Goal: Task Accomplishment & Management: Complete application form

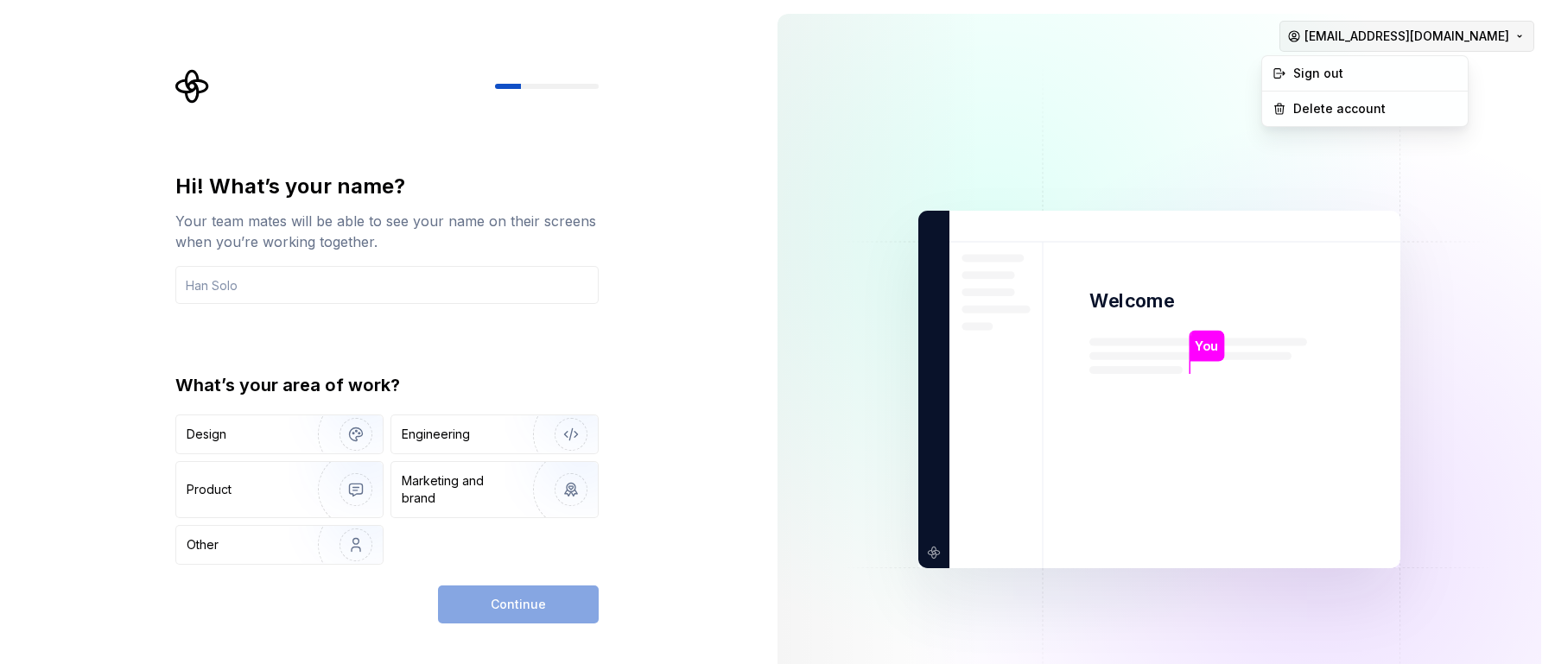
click at [1351, 34] on html "Hi! What’s your name? Your team mates will be able to see your name on their sc…" at bounding box center [777, 332] width 1555 height 664
click at [1064, 46] on html "Hi! What’s your name? Your team mates will be able to see your name on their sc…" at bounding box center [777, 332] width 1555 height 664
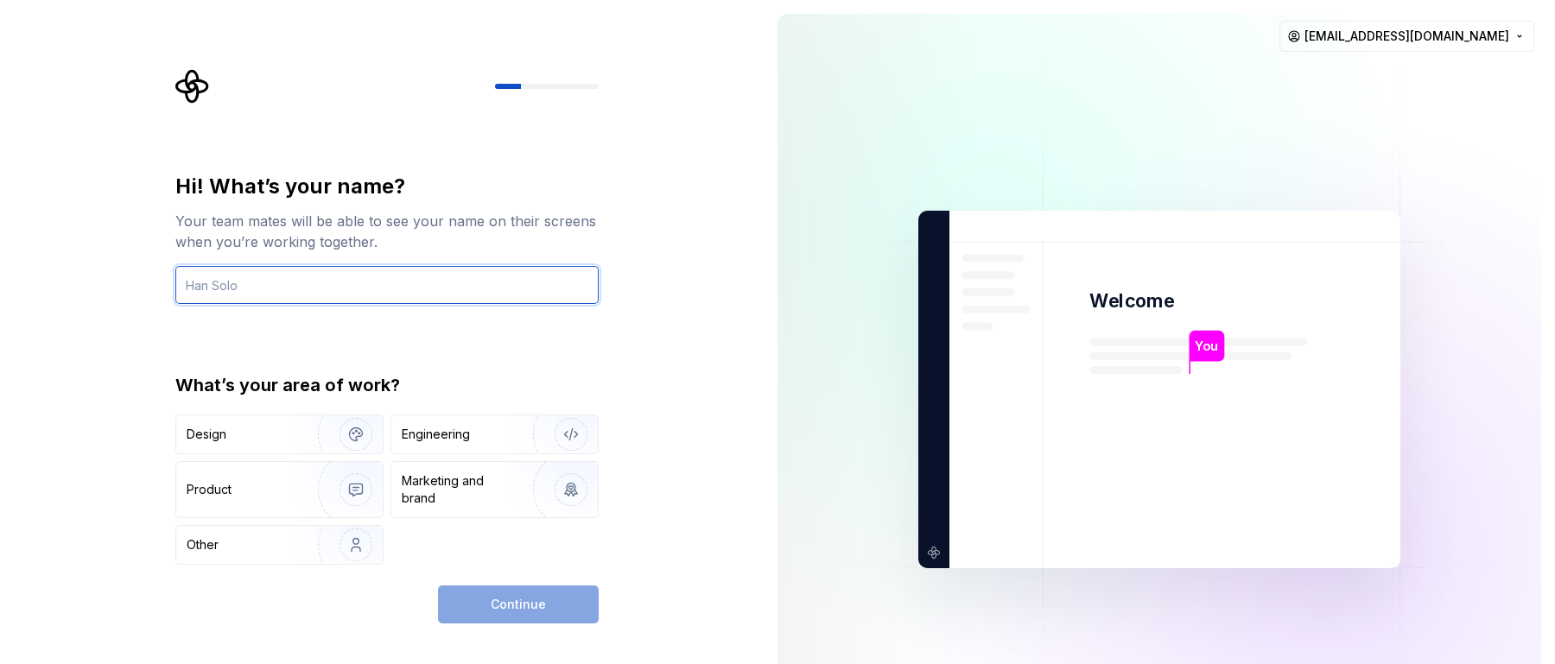
click at [372, 295] on input "text" at bounding box center [386, 285] width 423 height 38
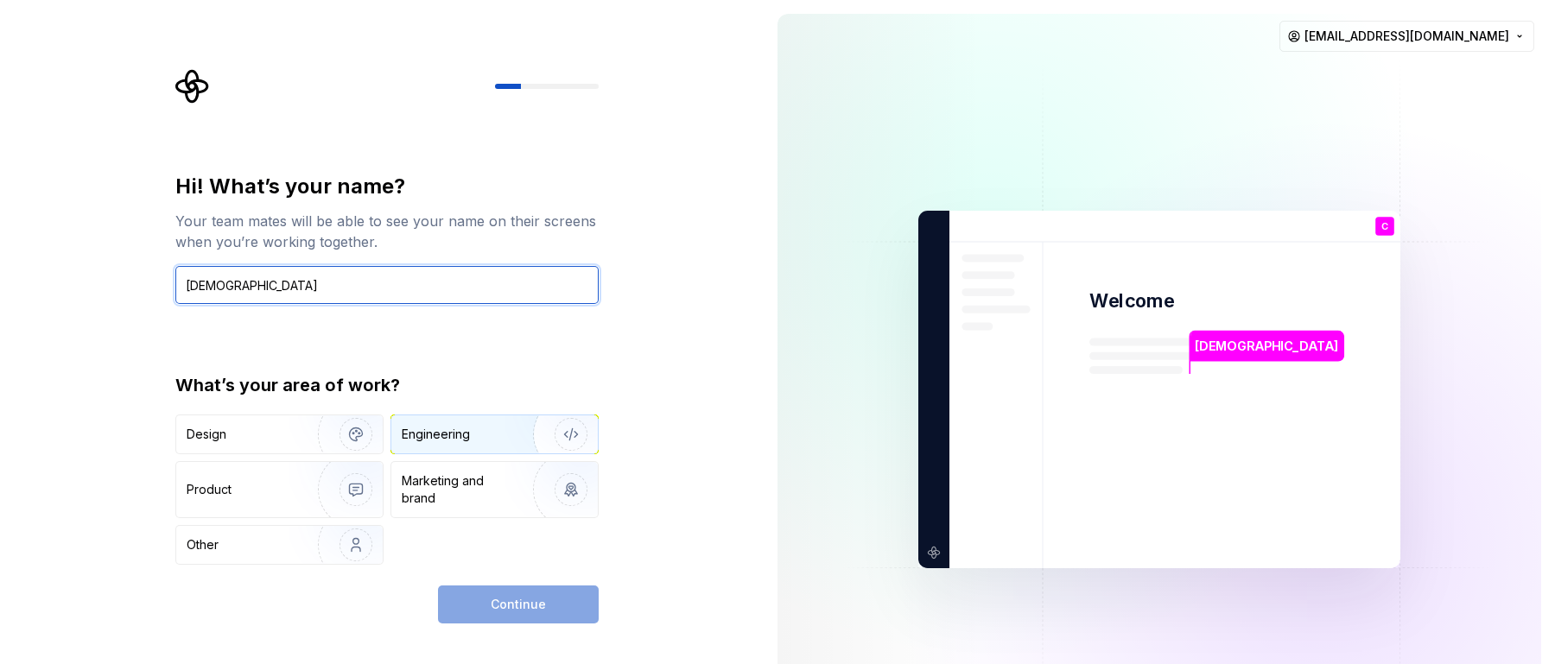
type input "Cristhian"
click at [499, 440] on div "Engineering" at bounding box center [470, 434] width 137 height 17
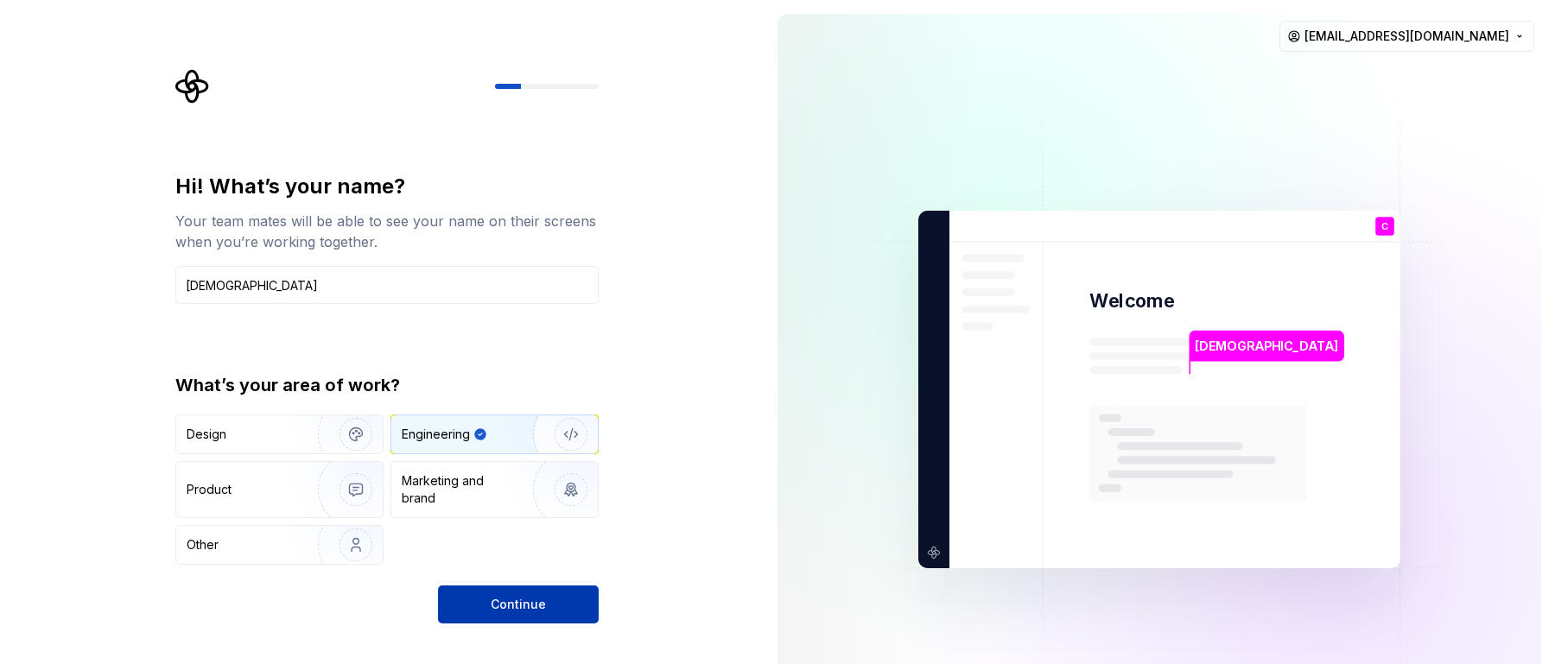
click at [503, 613] on span "Continue" at bounding box center [518, 604] width 55 height 17
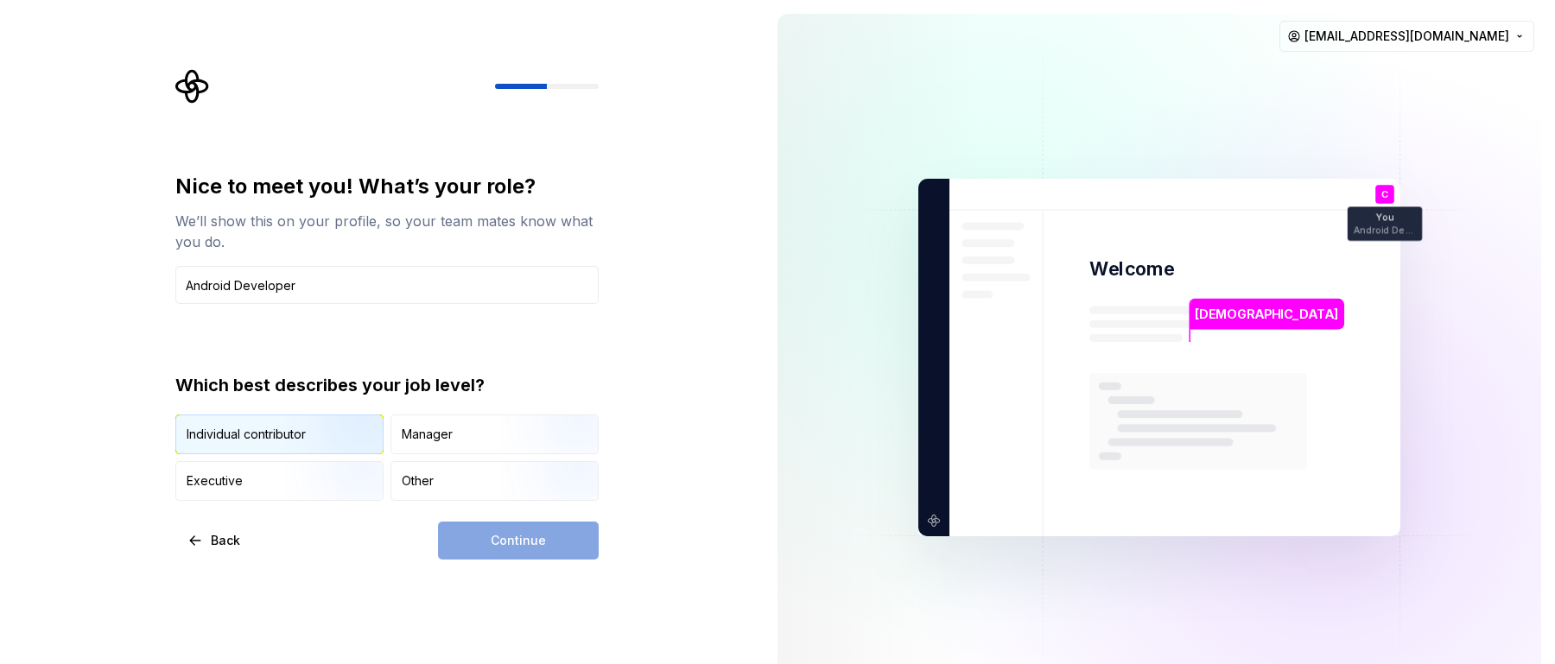
type input "Android Developer"
click at [359, 447] on img "button" at bounding box center [341, 456] width 111 height 116
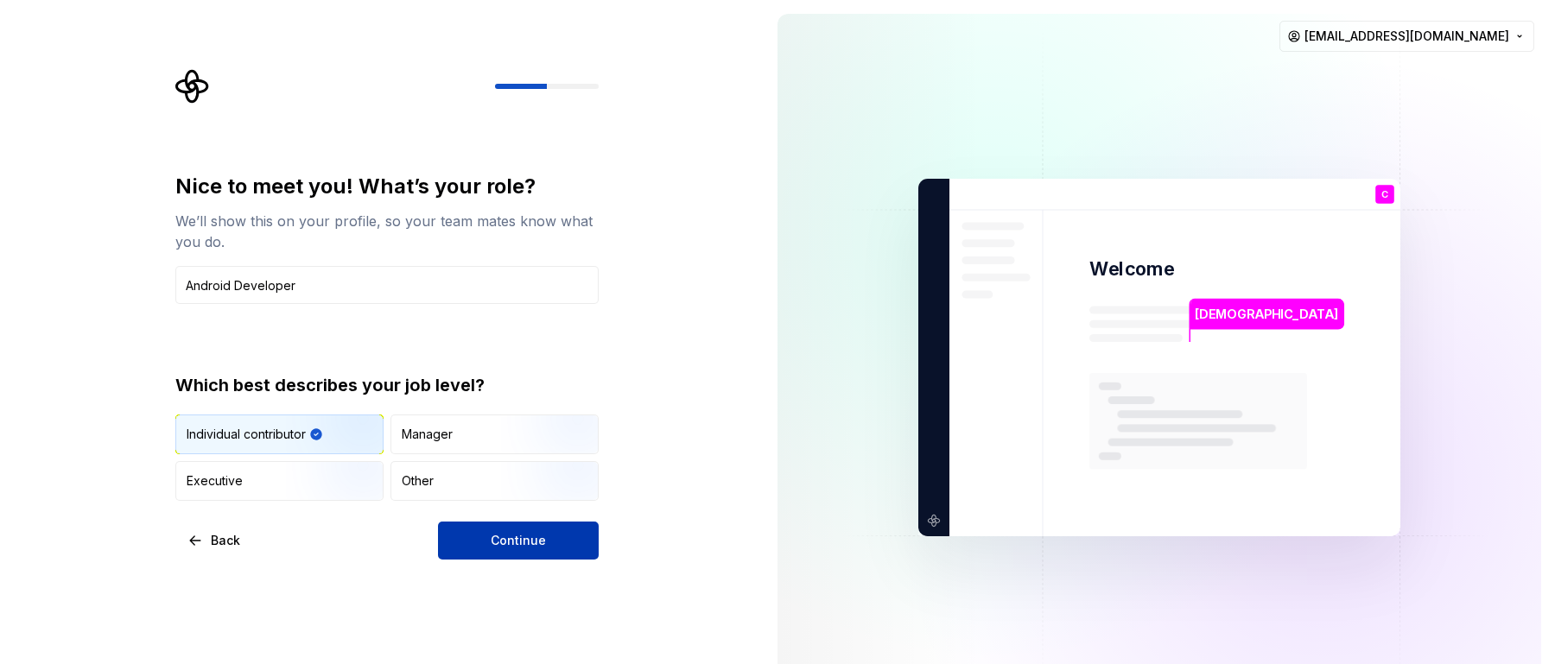
click at [508, 551] on button "Continue" at bounding box center [518, 541] width 161 height 38
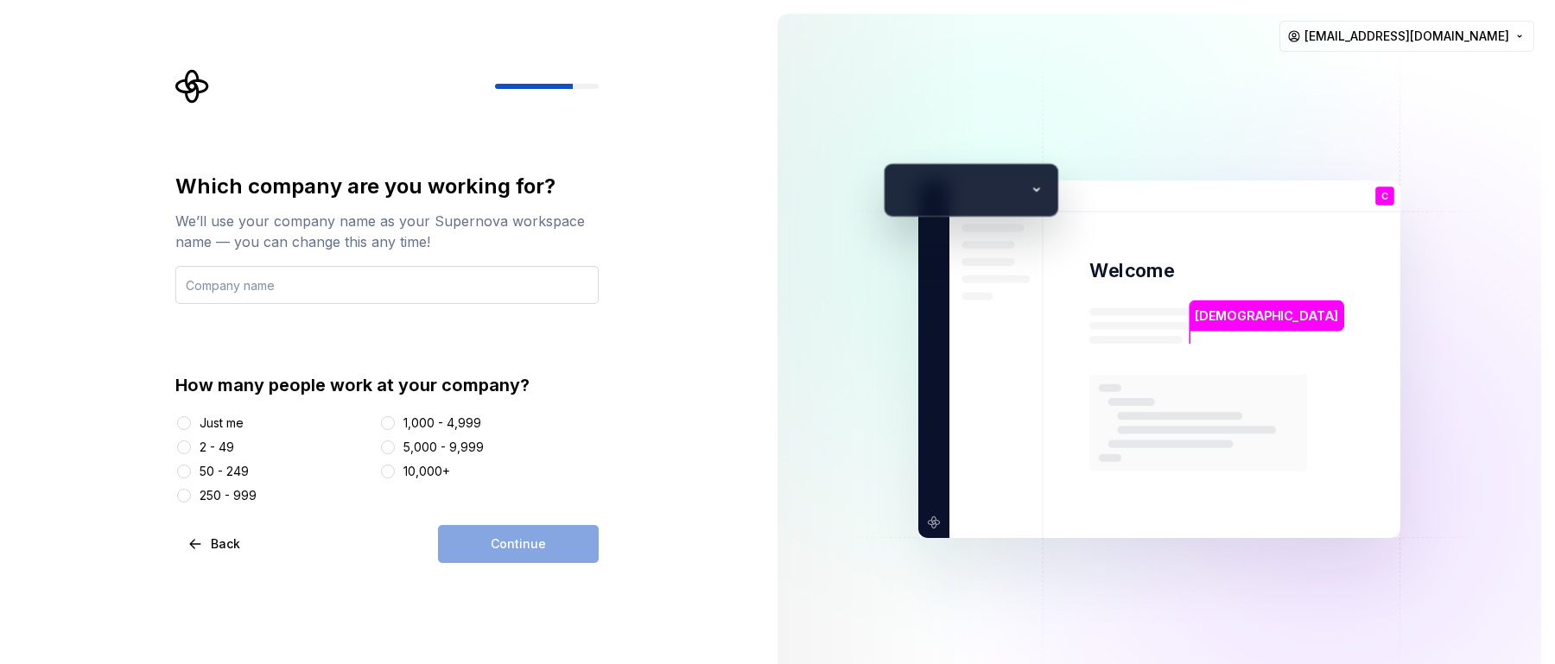
click at [380, 288] on input "text" at bounding box center [386, 285] width 423 height 38
click at [380, 283] on input "text" at bounding box center [386, 285] width 423 height 38
click at [307, 274] on input "text" at bounding box center [386, 285] width 423 height 38
type input "Bees"
click at [1469, 38] on html "Which company are you working for? We’ll use your company name as your Supernov…" at bounding box center [777, 332] width 1555 height 664
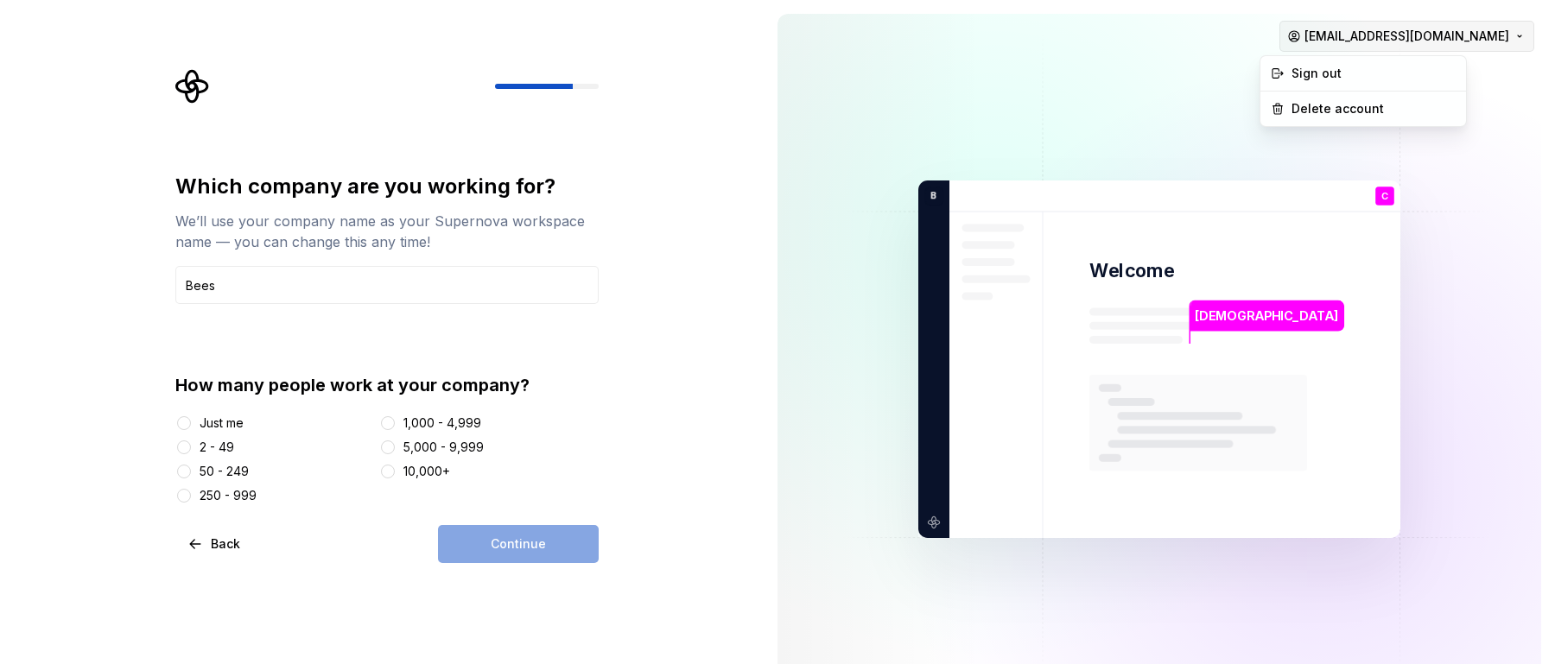
click at [1469, 38] on html "Which company are you working for? We’ll use your company name as your Supernov…" at bounding box center [777, 332] width 1555 height 664
click at [230, 467] on div "50 - 249" at bounding box center [224, 471] width 49 height 17
click at [191, 467] on button "50 - 249" at bounding box center [184, 472] width 14 height 14
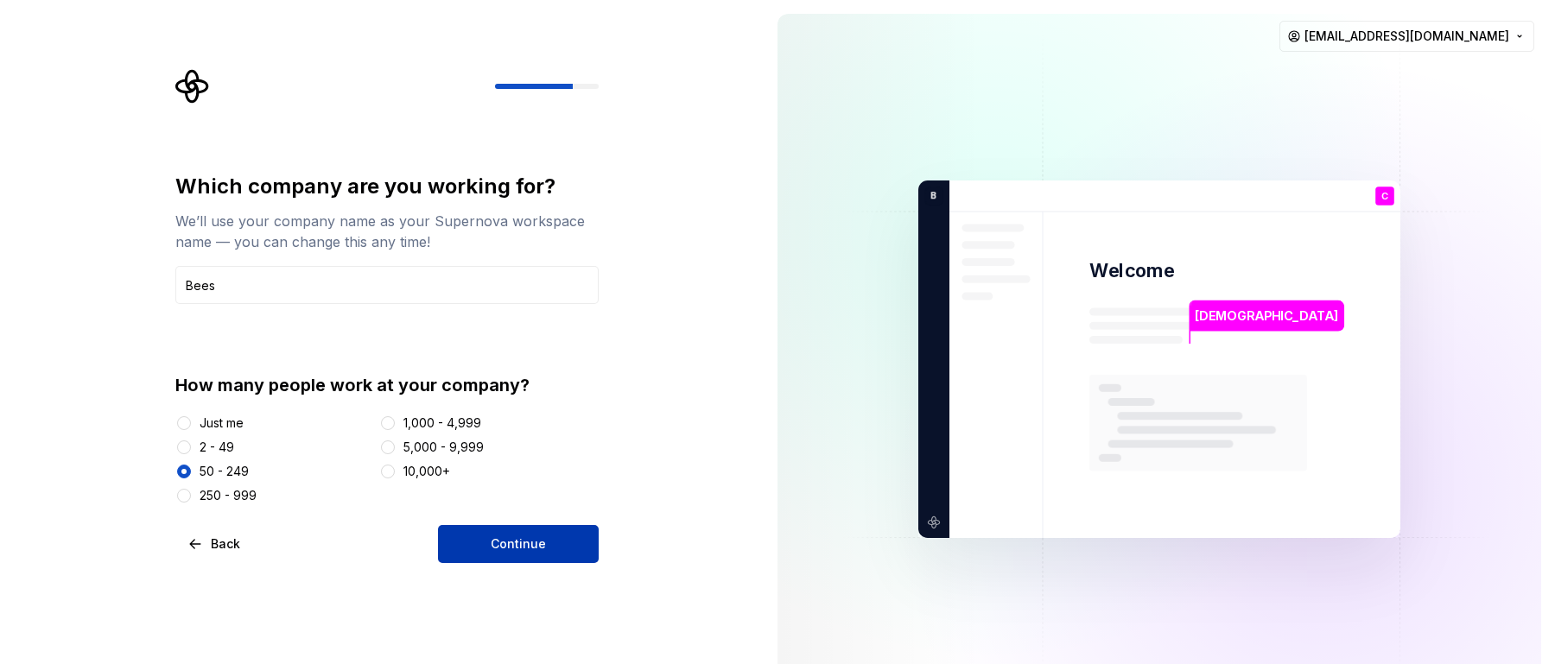
click at [536, 550] on span "Continue" at bounding box center [518, 544] width 55 height 17
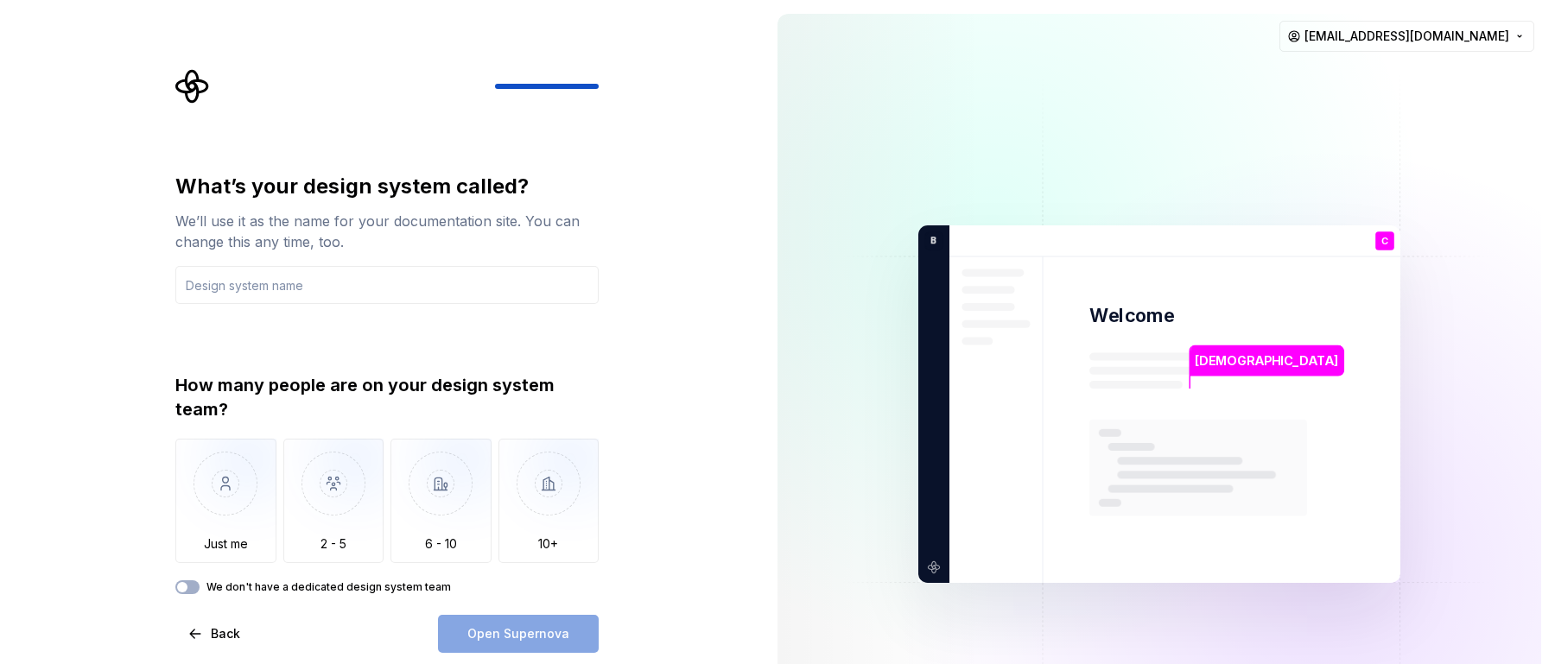
click at [493, 639] on div "Open Supernova" at bounding box center [518, 634] width 161 height 38
click at [321, 512] on img "button" at bounding box center [333, 497] width 101 height 116
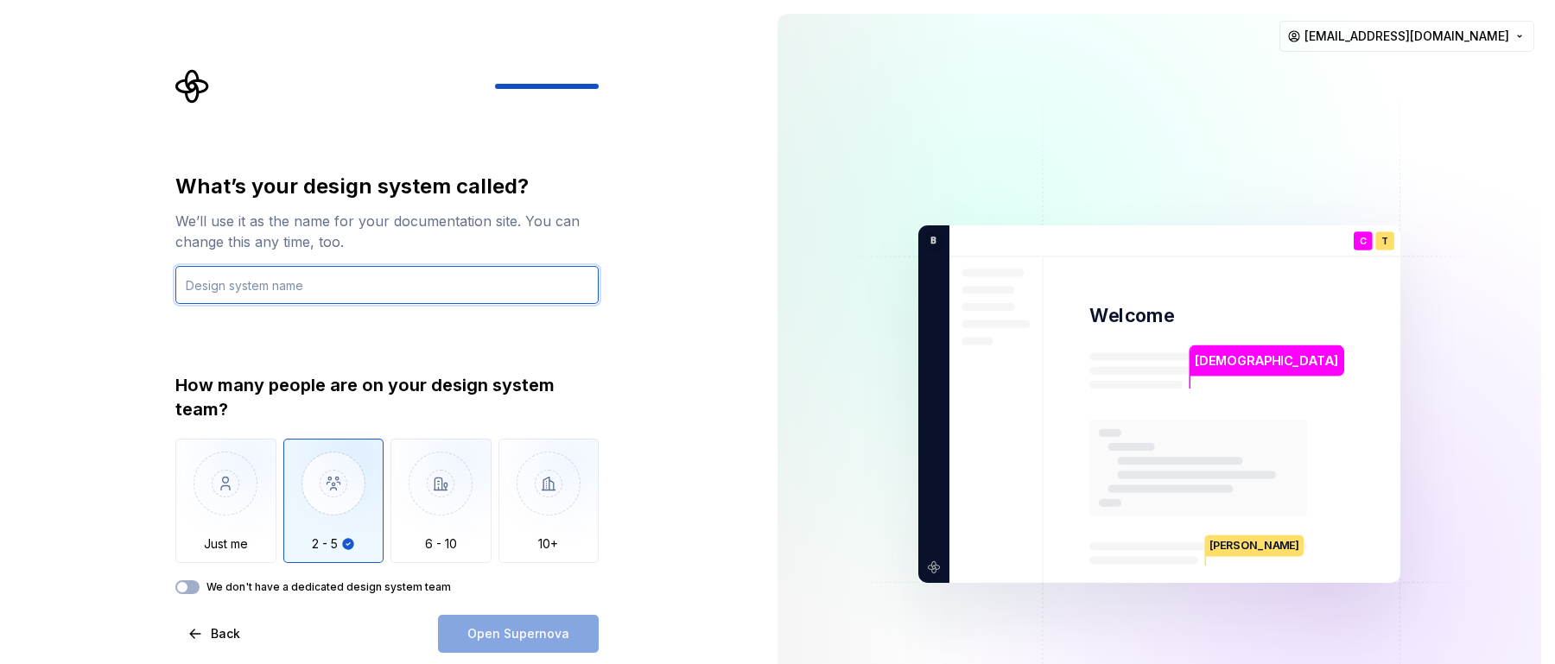
click at [304, 282] on input "text" at bounding box center [386, 285] width 423 height 38
type input "DS"
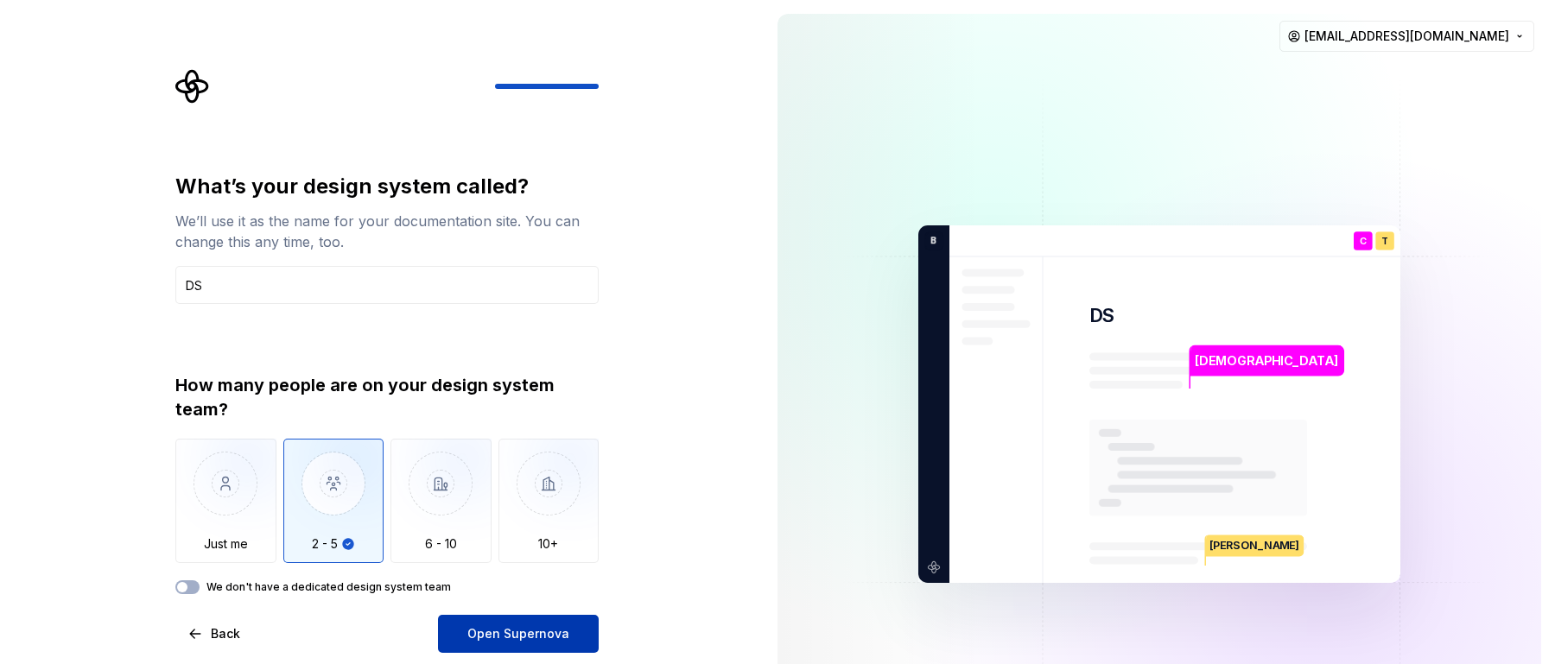
click at [510, 626] on span "Open Supernova" at bounding box center [518, 634] width 102 height 17
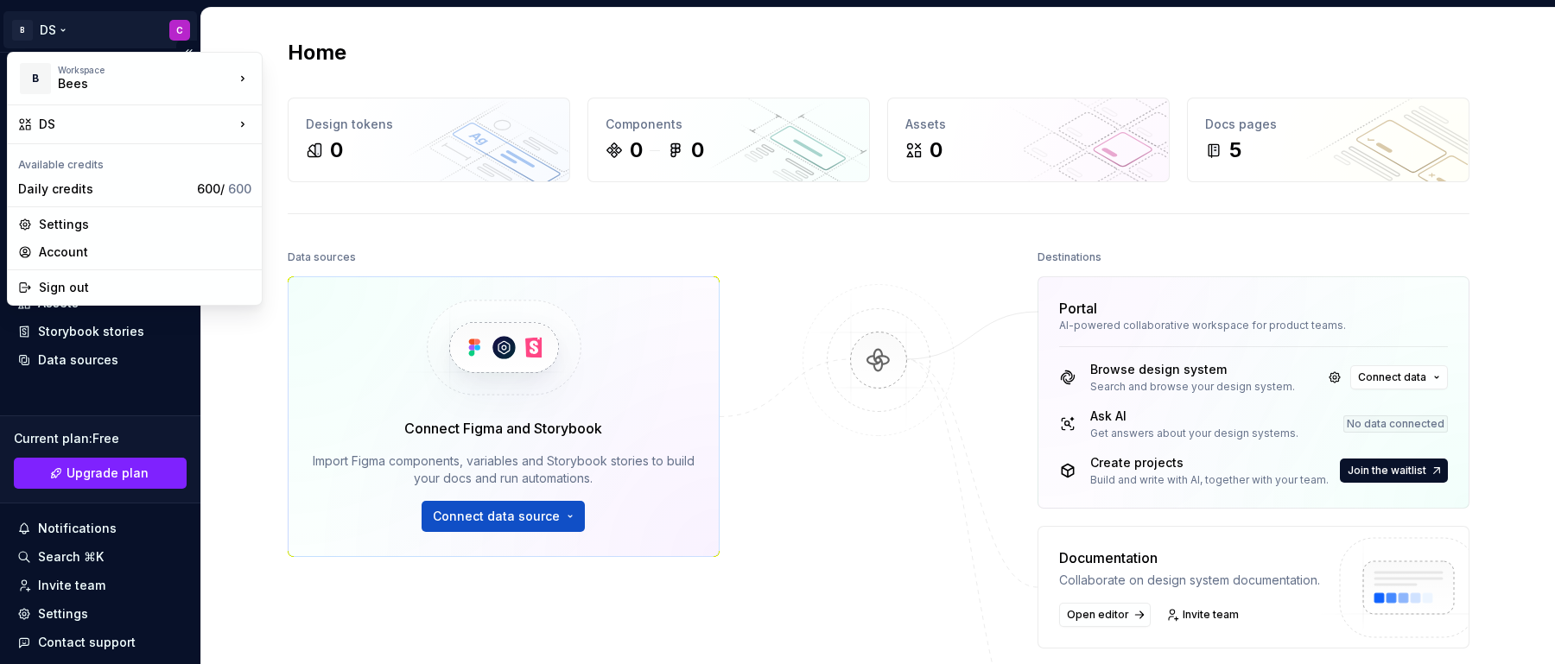
click at [173, 31] on html "B DS C Home Documentation Analytics Code automation Design system data Design t…" at bounding box center [777, 332] width 1555 height 664
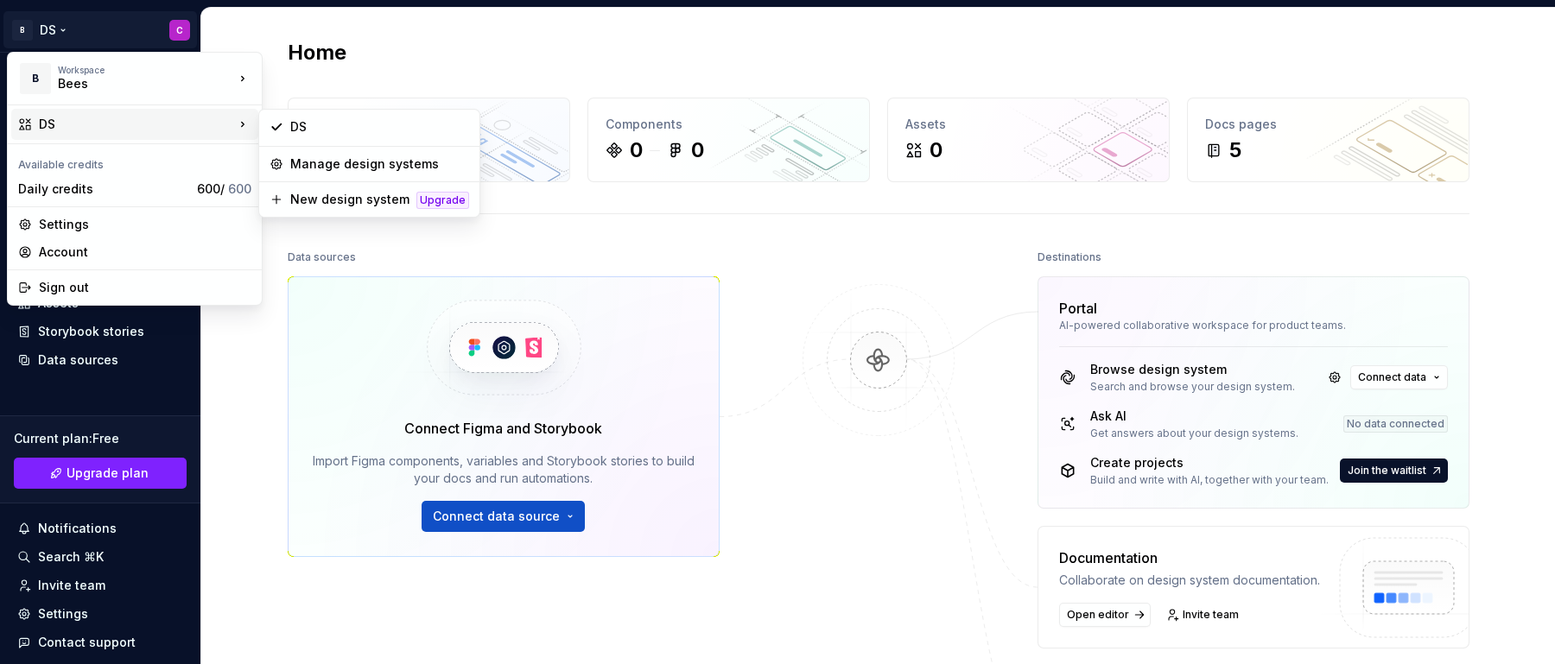
click at [156, 117] on div "DS" at bounding box center [136, 124] width 195 height 17
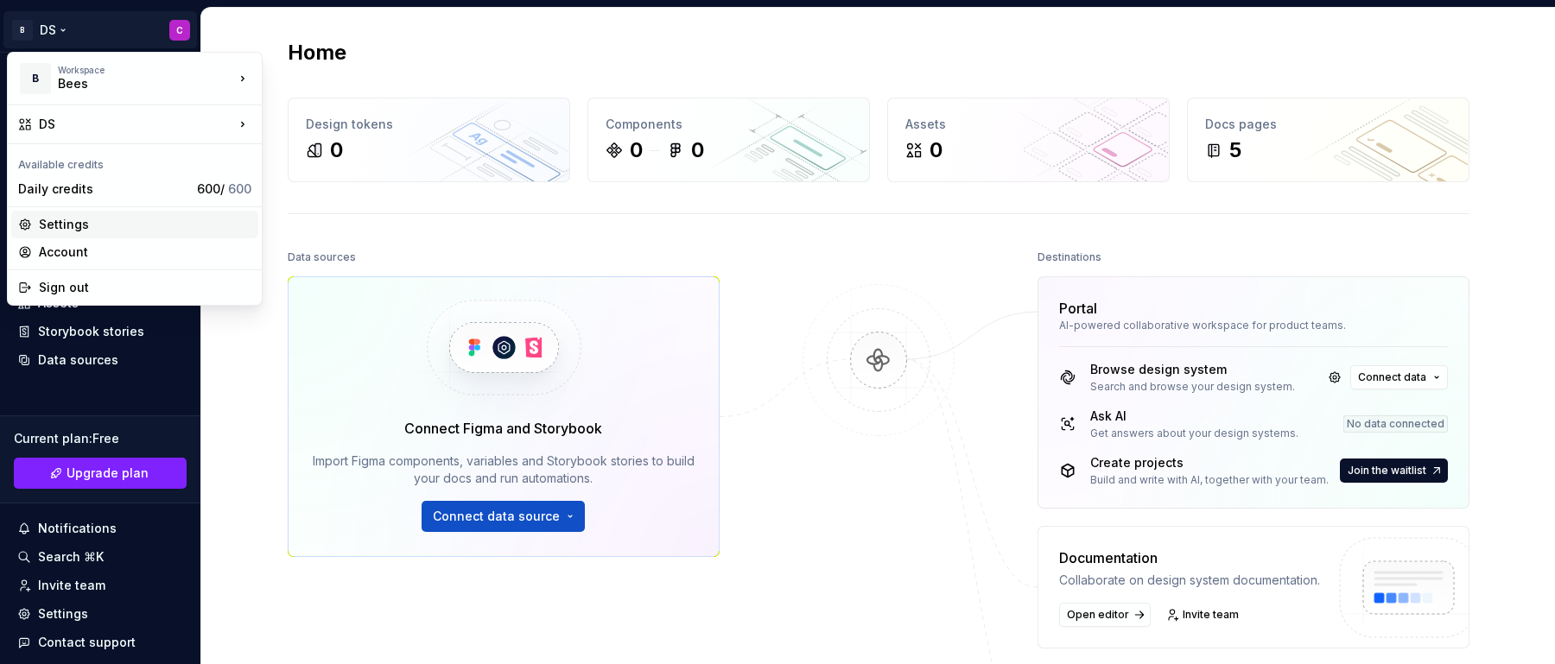
click at [100, 219] on div "Settings" at bounding box center [145, 224] width 213 height 17
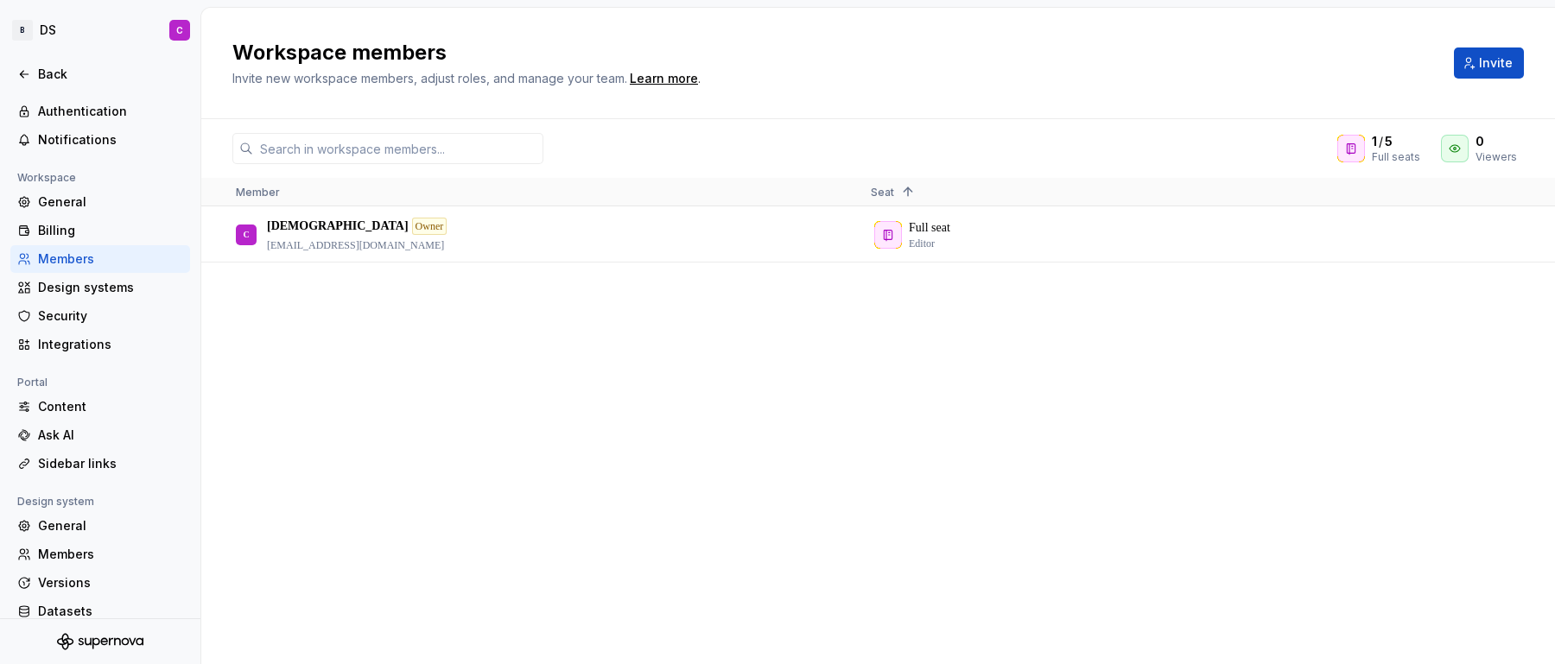
scroll to position [97, 0]
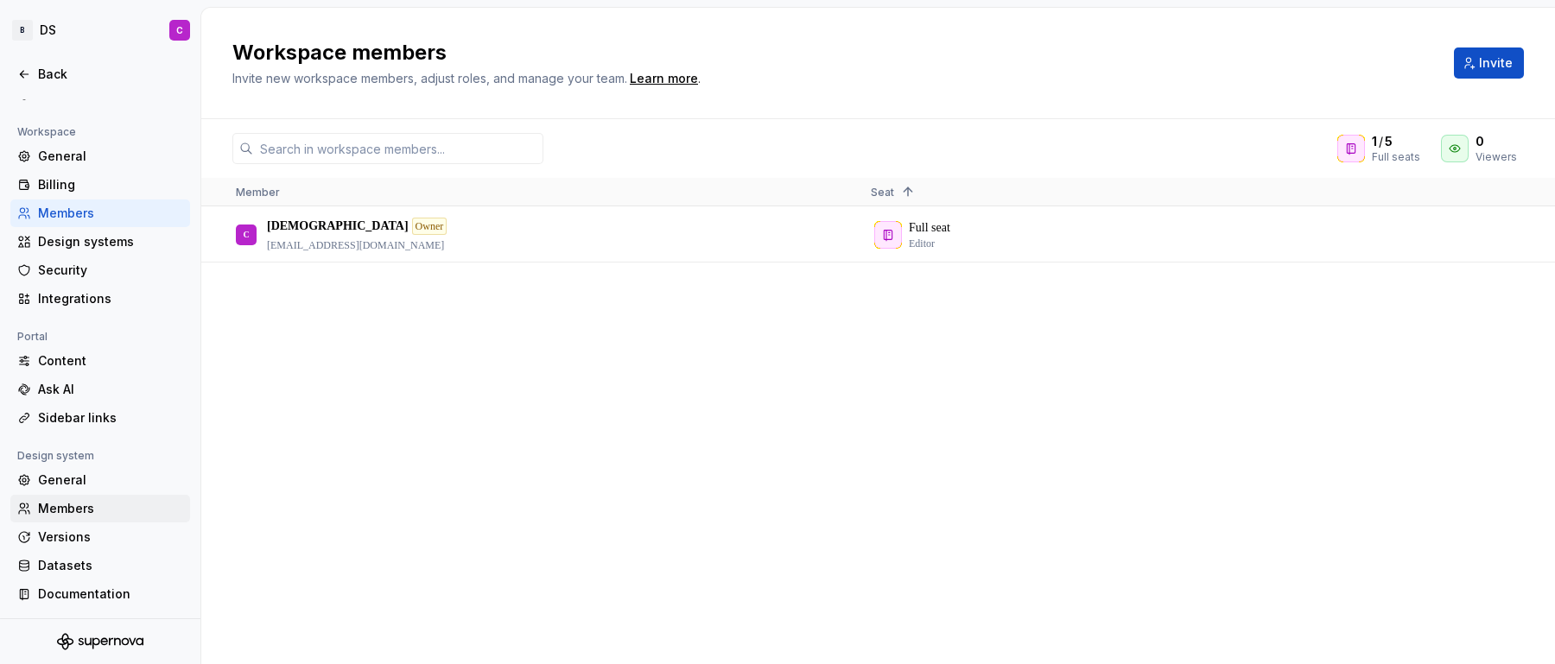
click at [83, 511] on div "Members" at bounding box center [110, 508] width 145 height 17
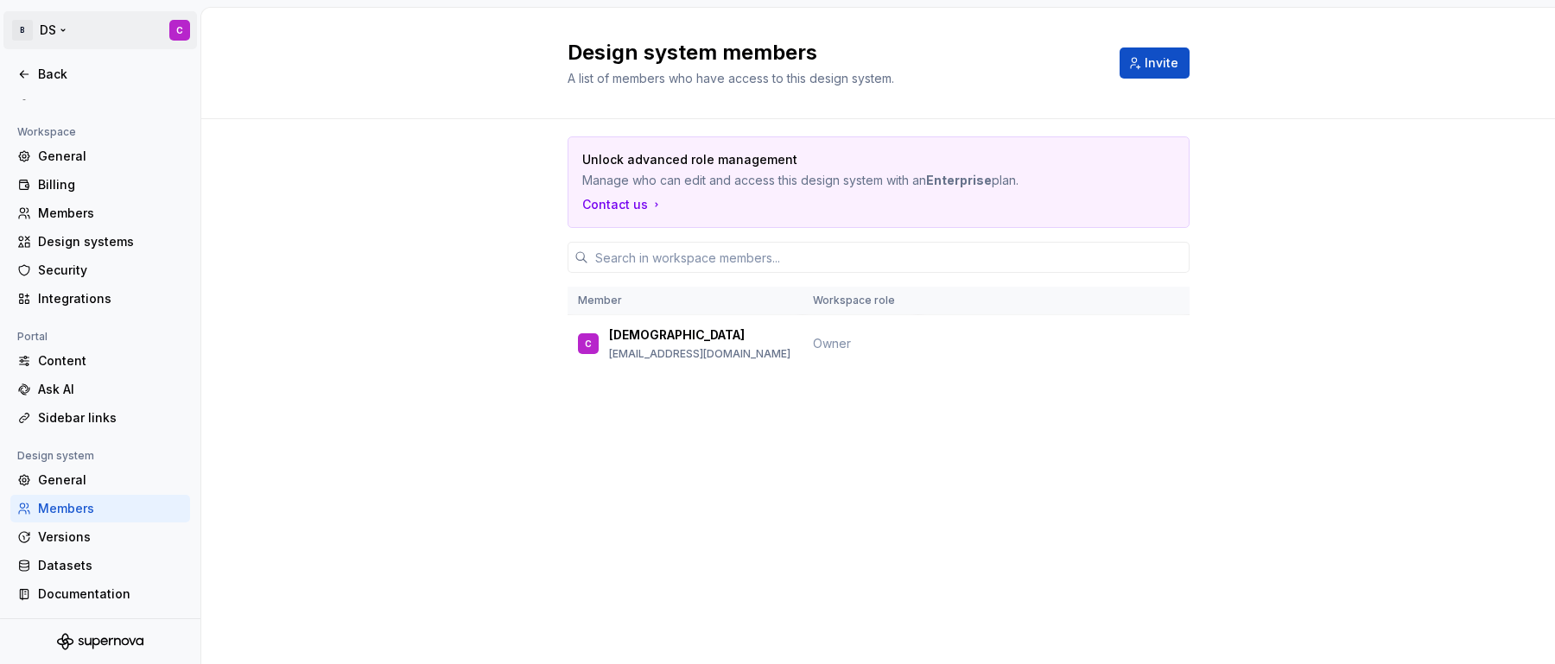
click at [48, 37] on html "B DS C Back Account Profile Authentication Notifications Workspace General Bill…" at bounding box center [777, 332] width 1555 height 664
click at [48, 73] on div "Back" at bounding box center [110, 74] width 145 height 17
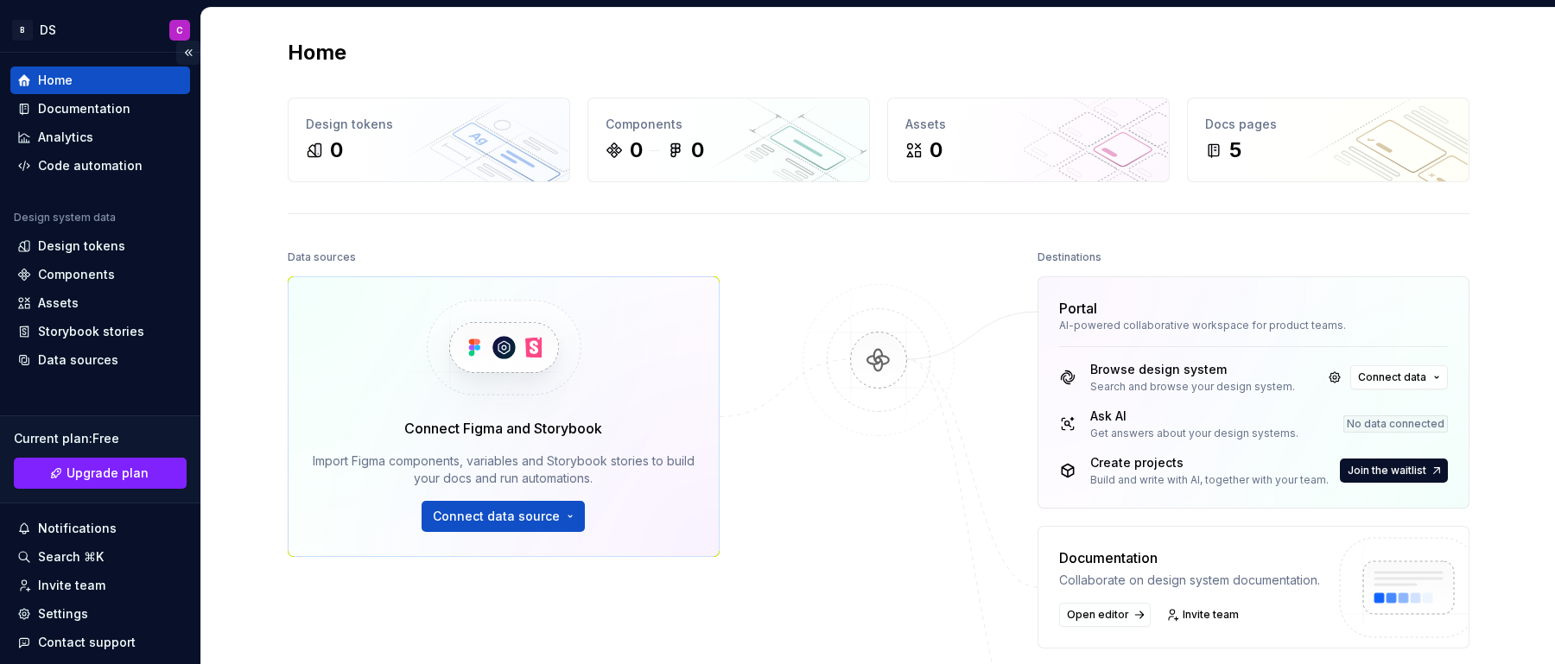
click at [176, 56] on button "Collapse sidebar" at bounding box center [188, 53] width 24 height 24
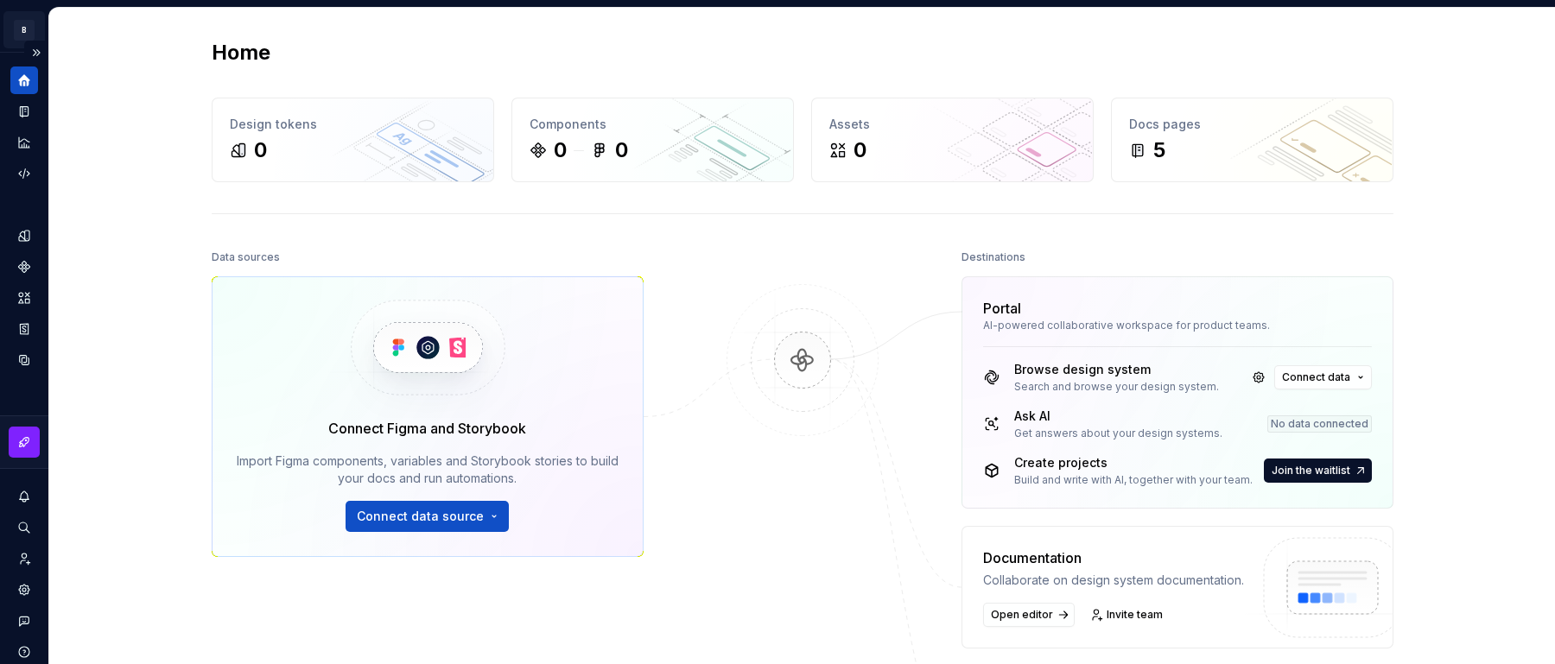
click at [3, 24] on html "B DS C Design system data Home Design tokens 0 Components 0 0 Assets 0 Docs pag…" at bounding box center [777, 332] width 1555 height 664
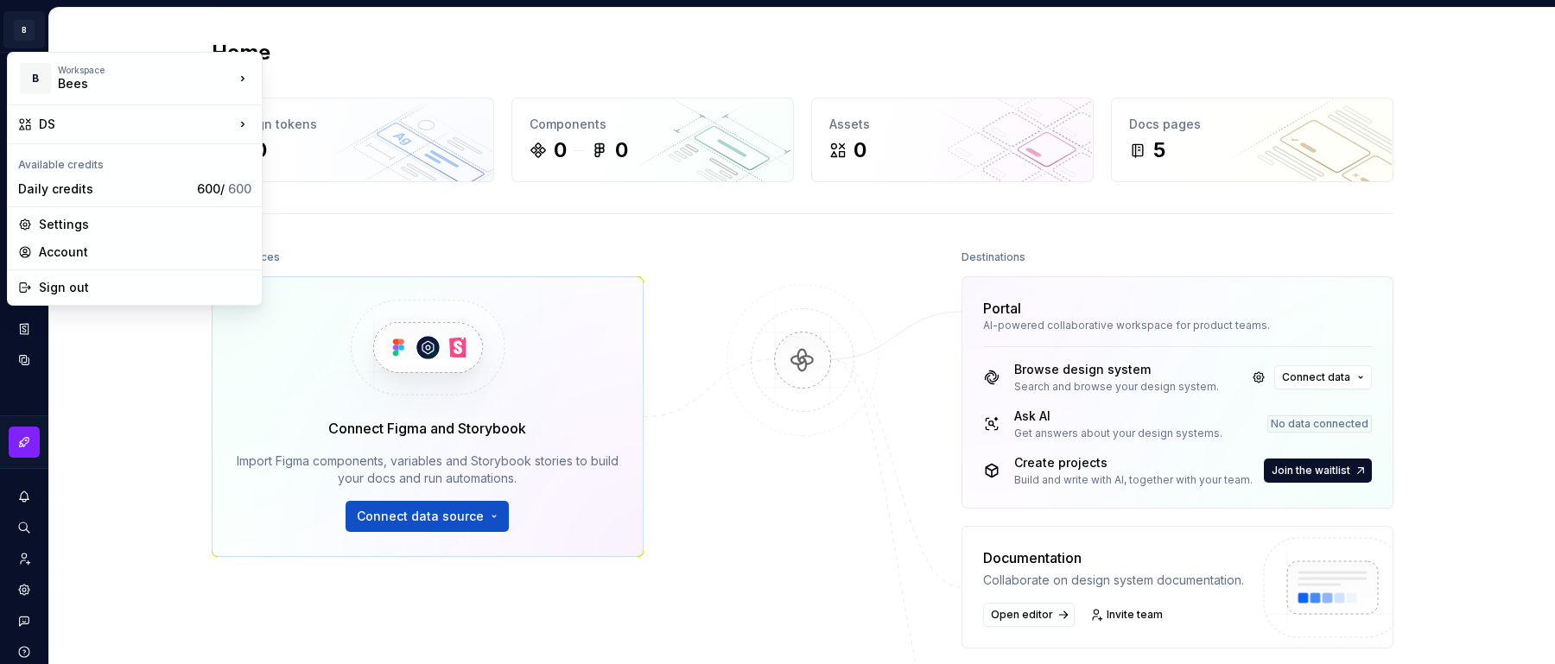
click at [88, 29] on html "B DS C Design system data Home Design tokens 0 Components 0 0 Assets 0 Docs pag…" at bounding box center [777, 332] width 1555 height 664
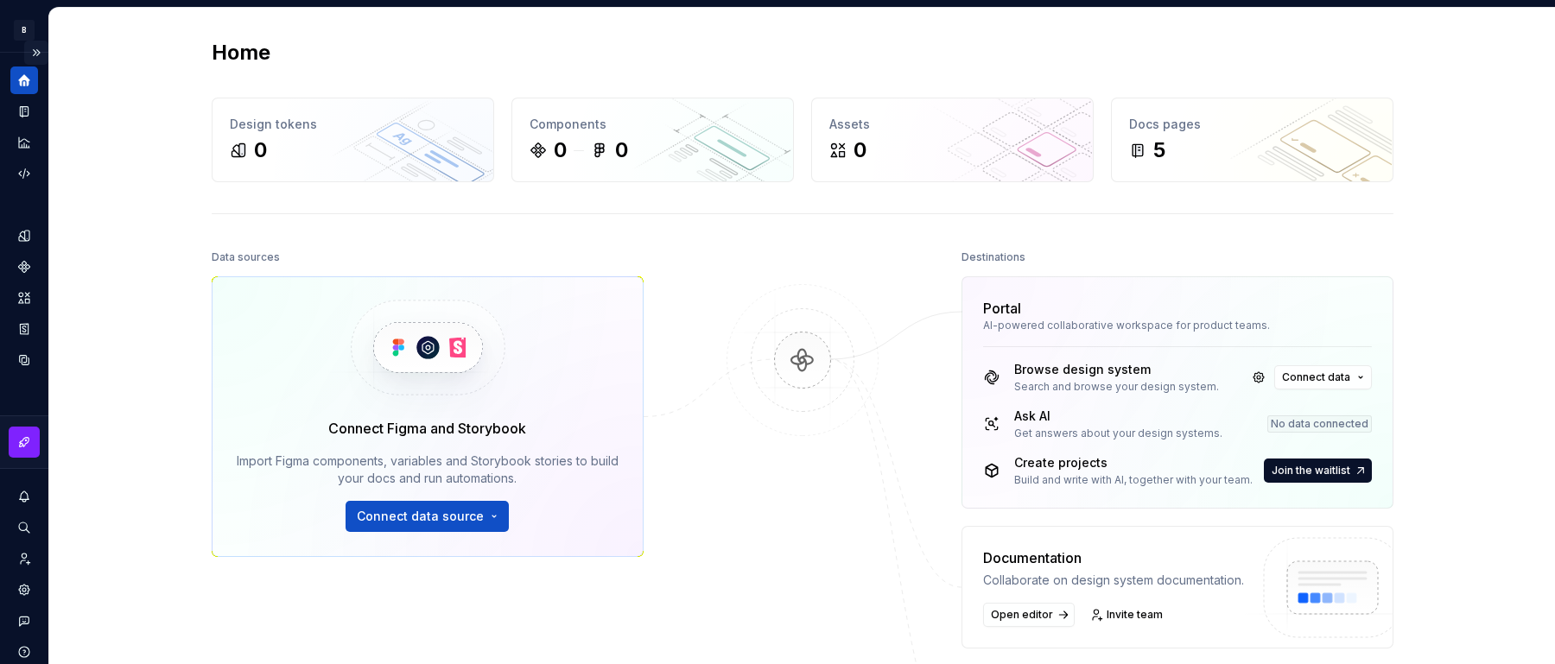
click at [24, 46] on button "Expand sidebar" at bounding box center [36, 53] width 24 height 24
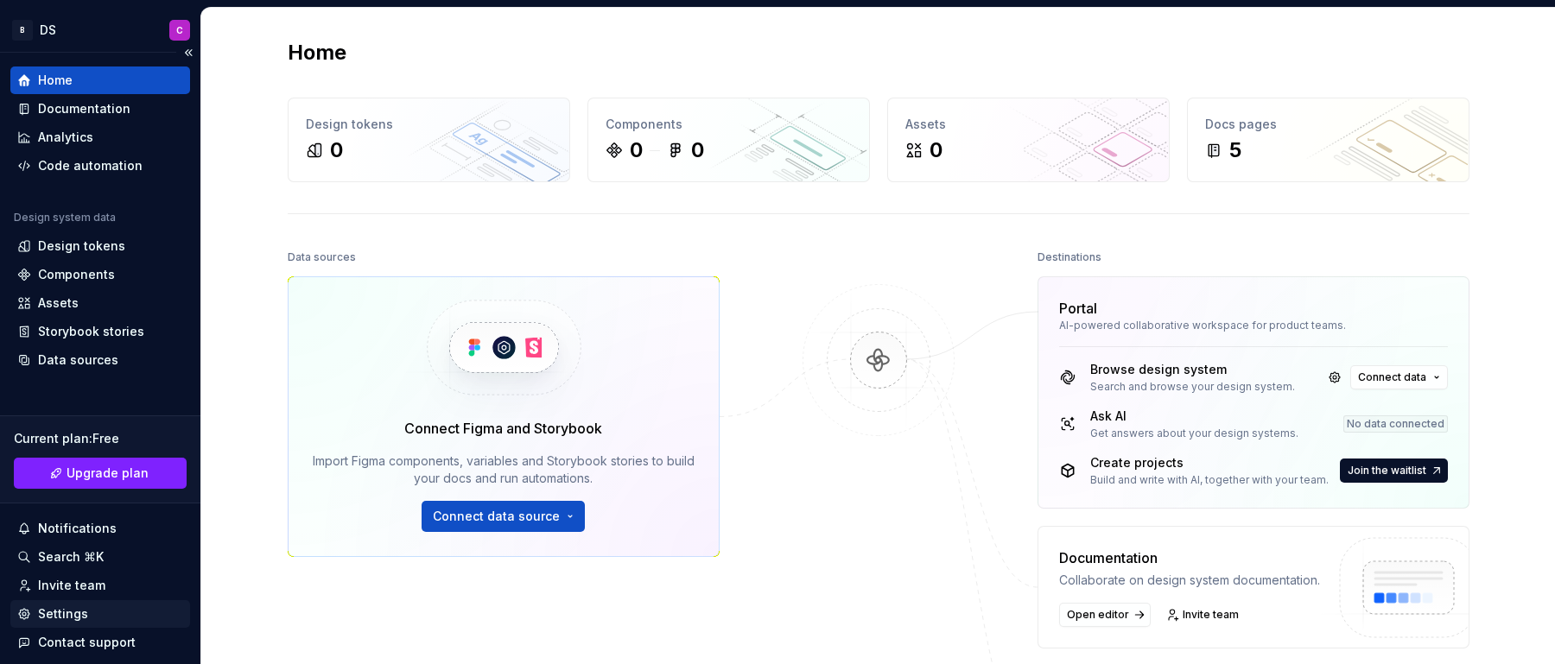
click at [62, 611] on div "Settings" at bounding box center [63, 614] width 50 height 17
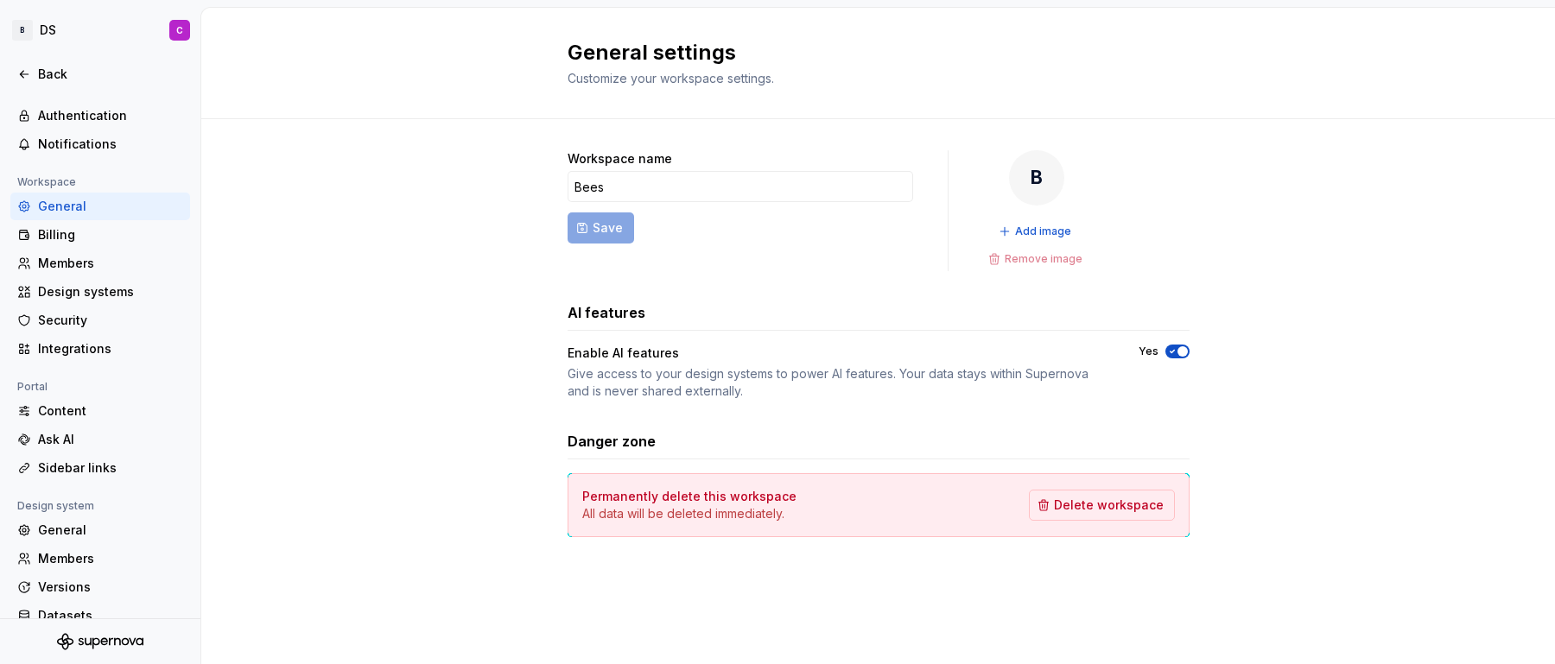
scroll to position [97, 0]
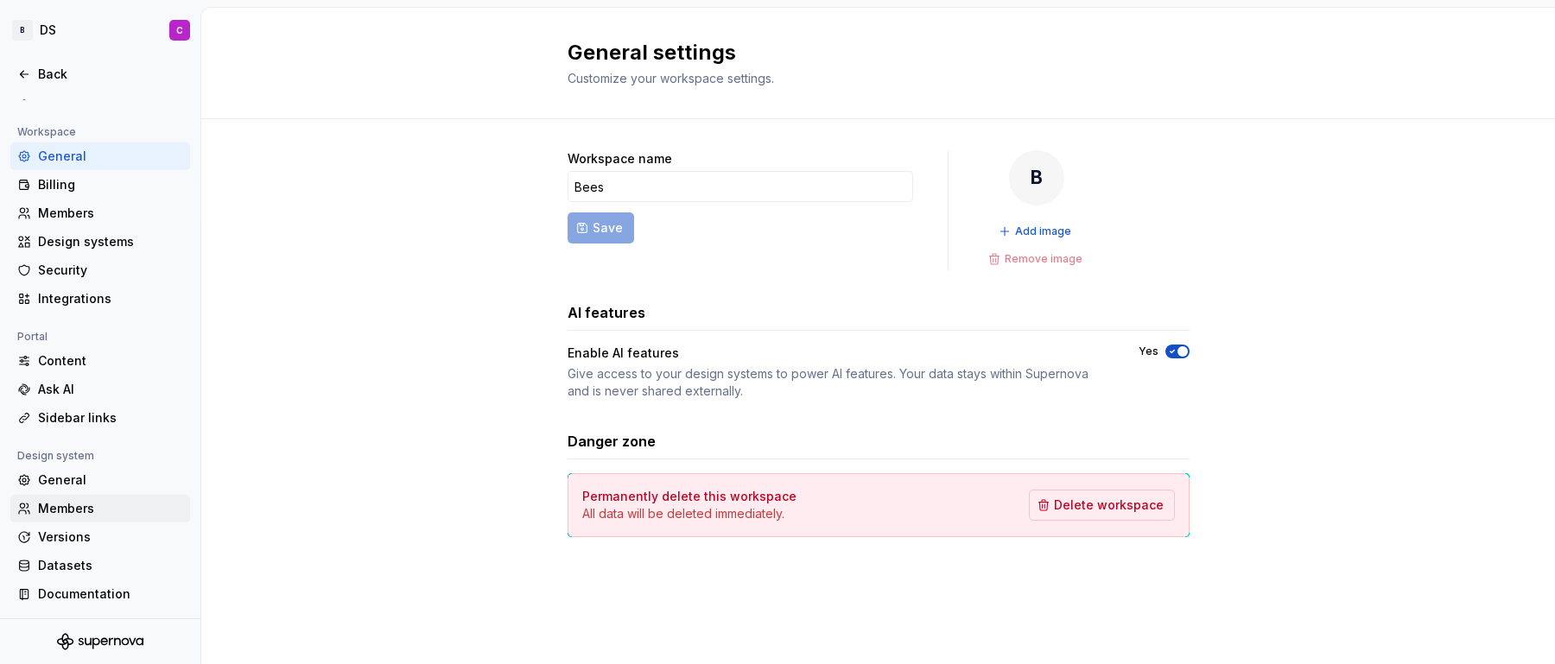
click at [110, 502] on div "Members" at bounding box center [110, 508] width 145 height 17
